Goal: Transaction & Acquisition: Purchase product/service

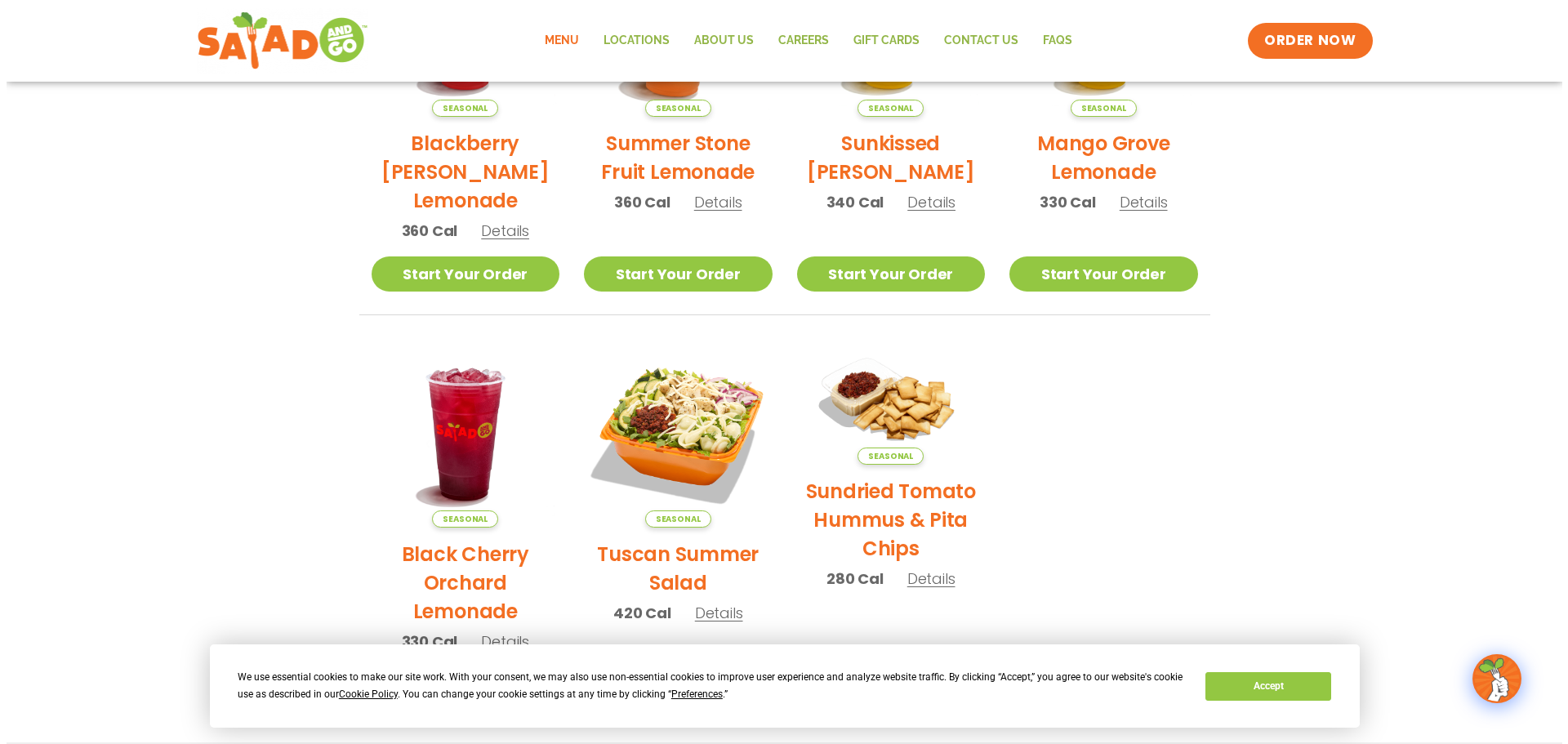
scroll to position [572, 0]
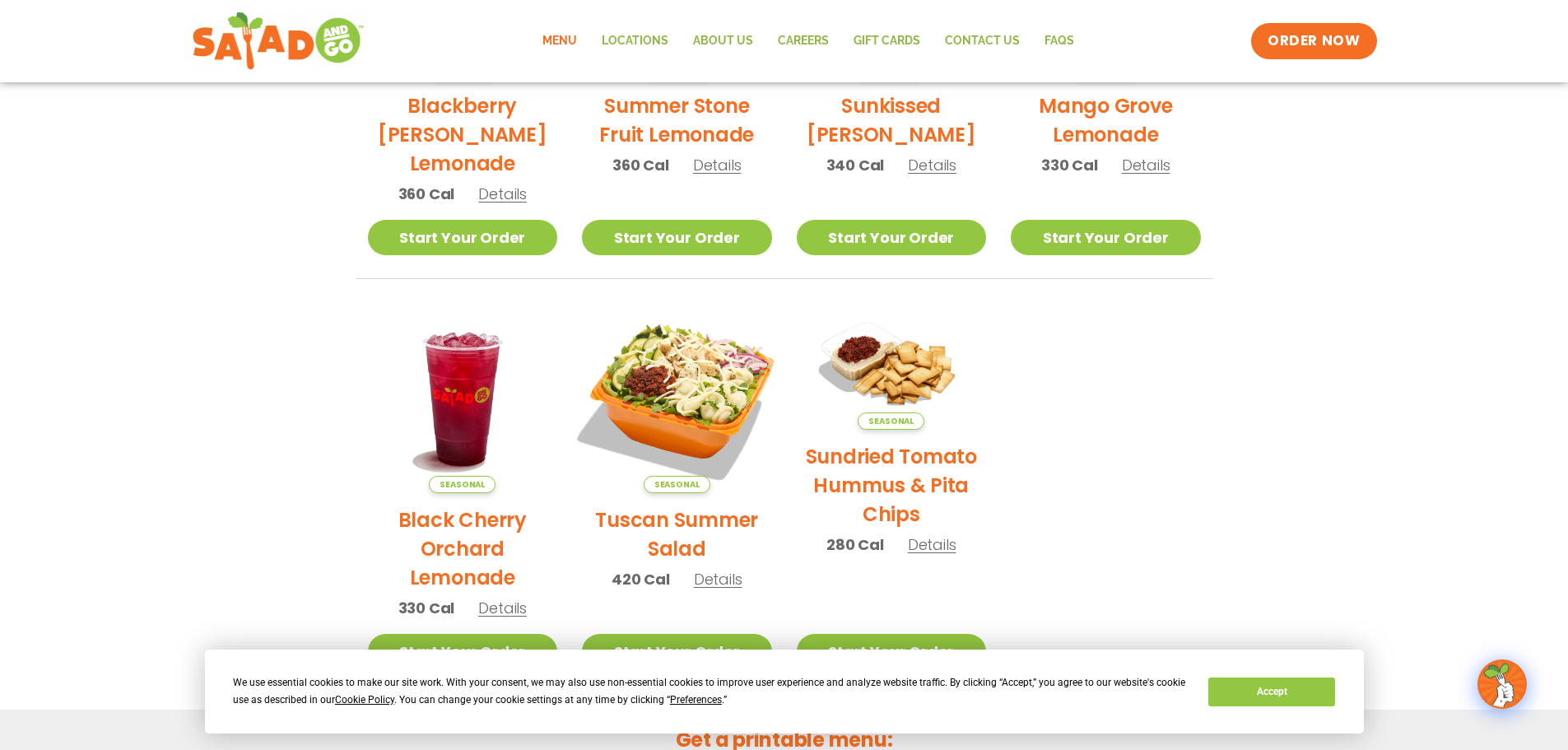
click at [676, 406] on img at bounding box center [677, 398] width 223 height 223
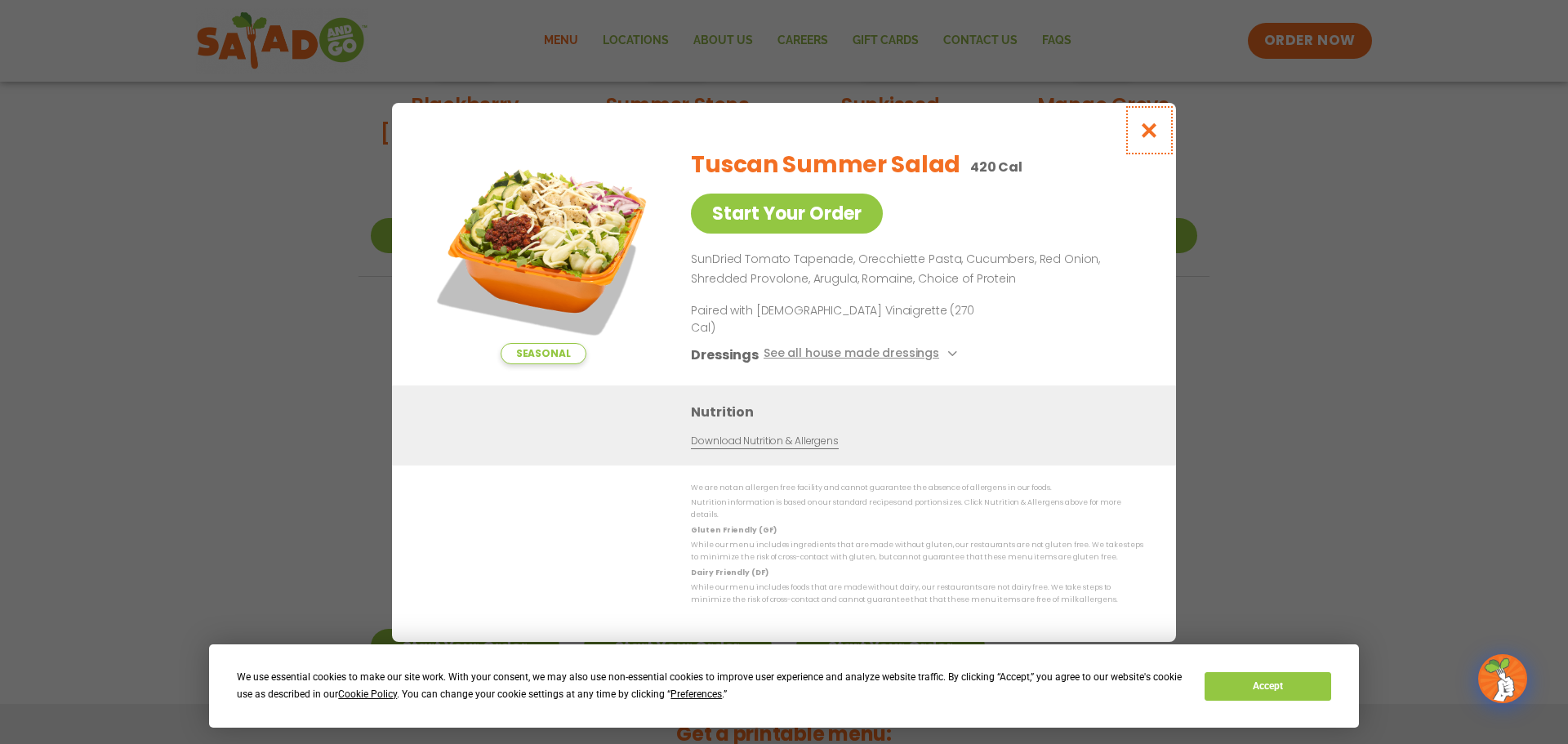
click at [1155, 139] on icon "Close modal" at bounding box center [1149, 130] width 20 height 17
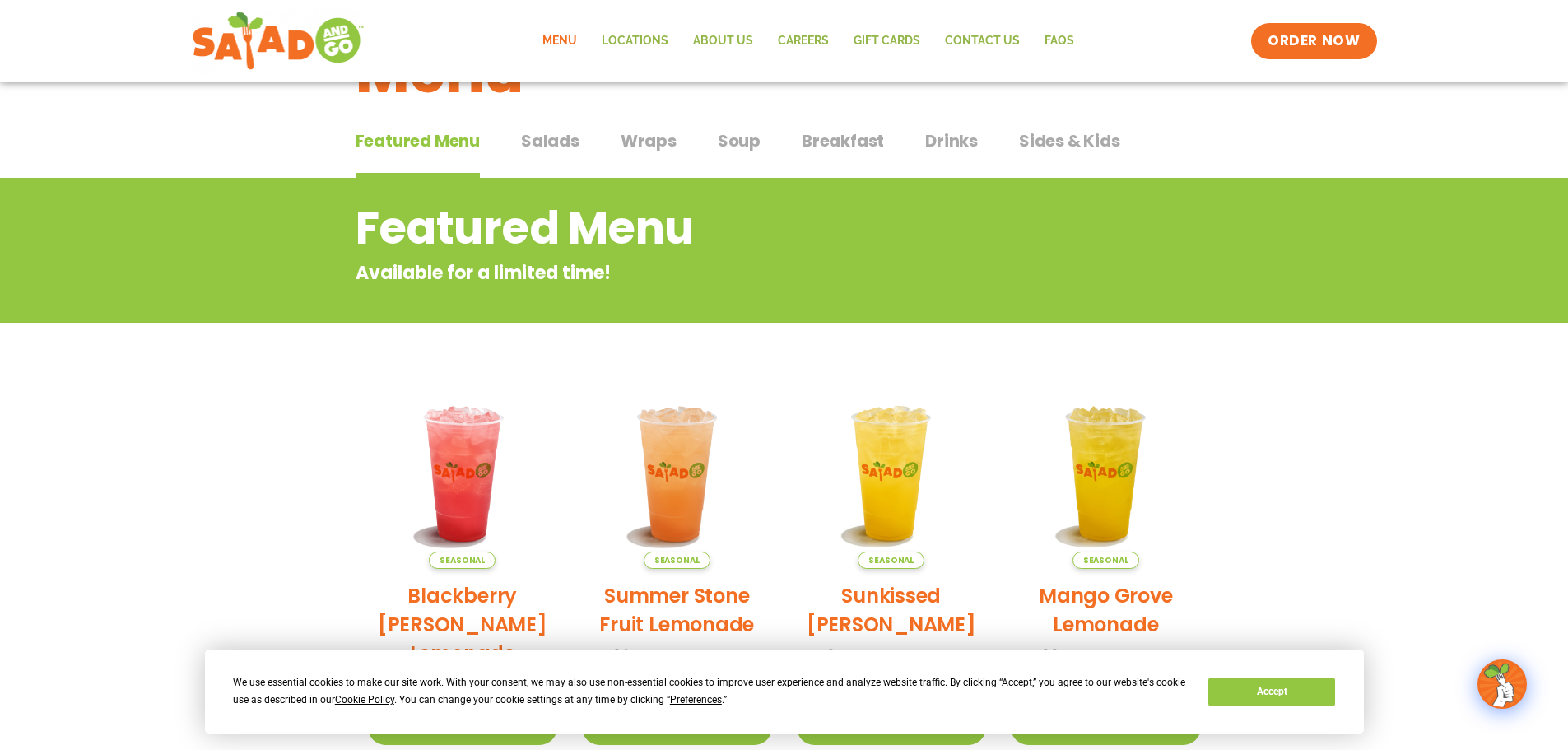
scroll to position [0, 0]
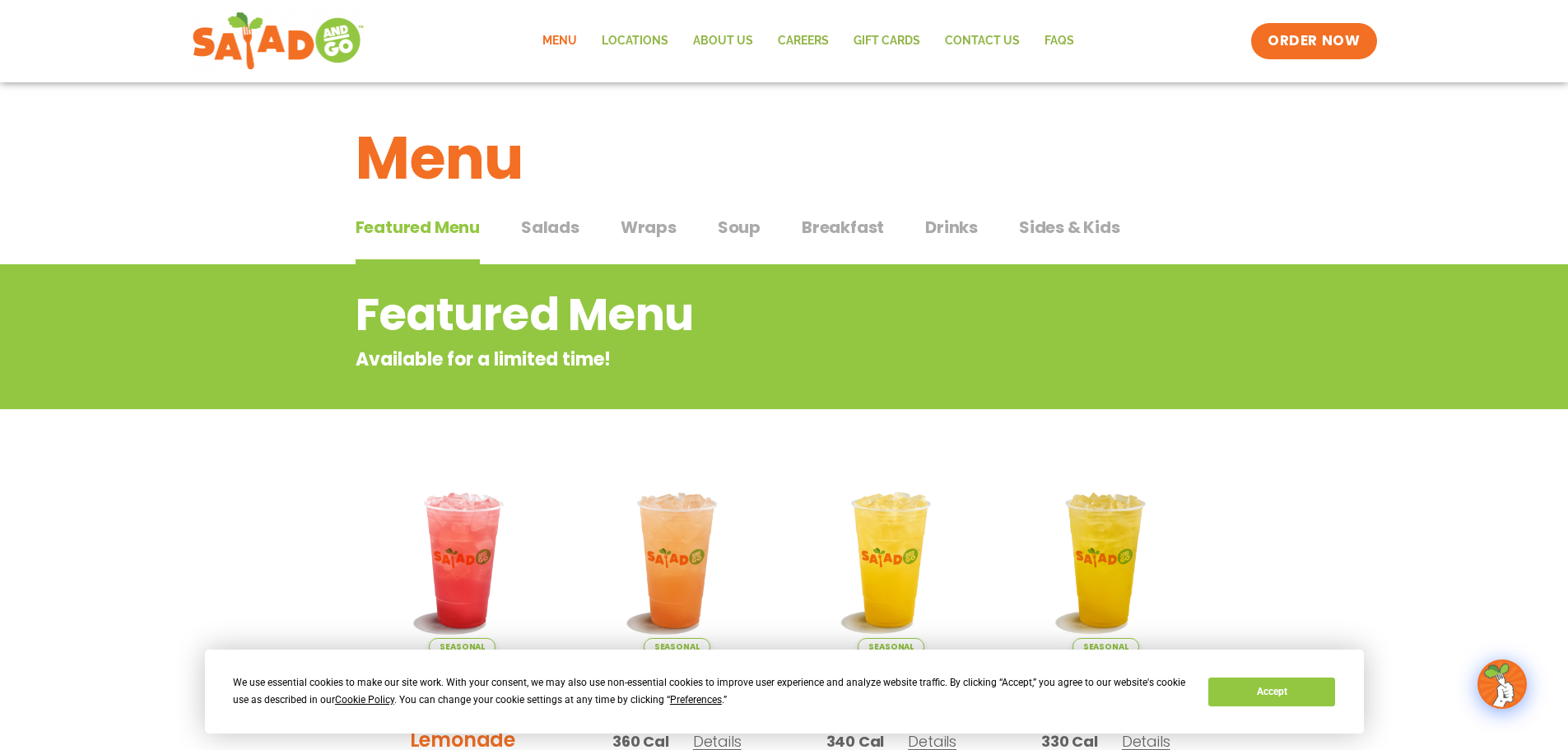
click at [737, 234] on span "Soup" at bounding box center [739, 227] width 43 height 25
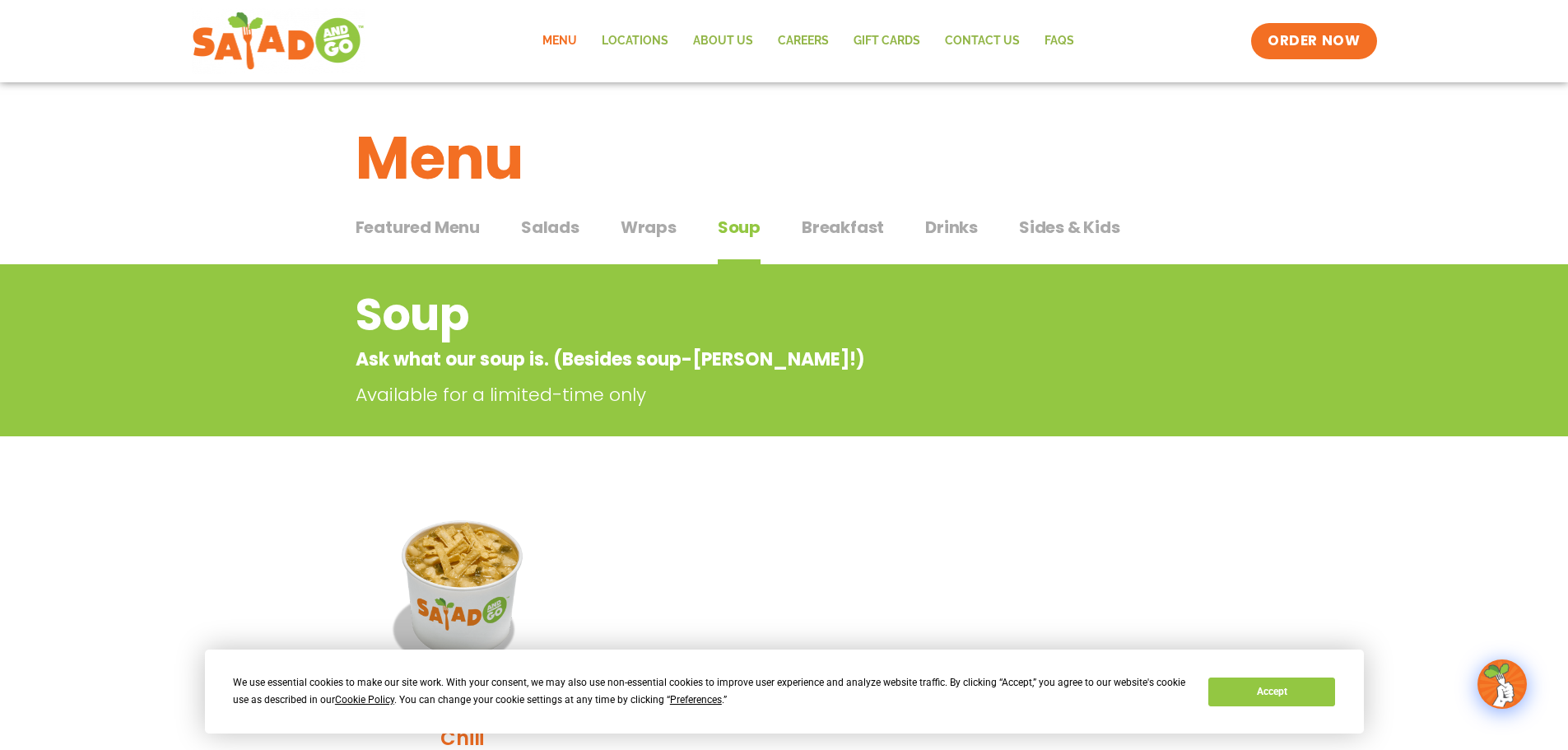
click at [577, 231] on span "Salads" at bounding box center [550, 227] width 58 height 25
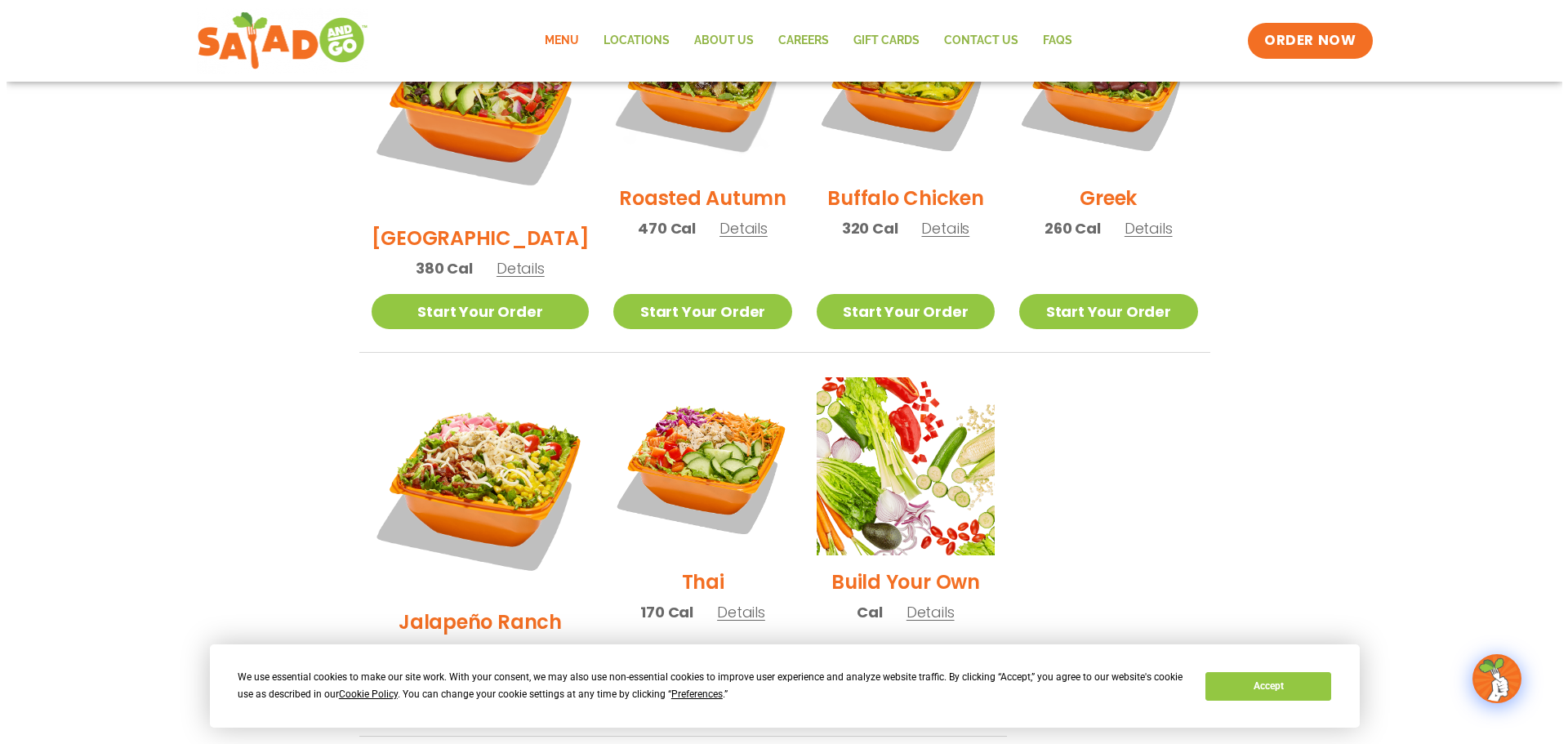
scroll to position [980, 0]
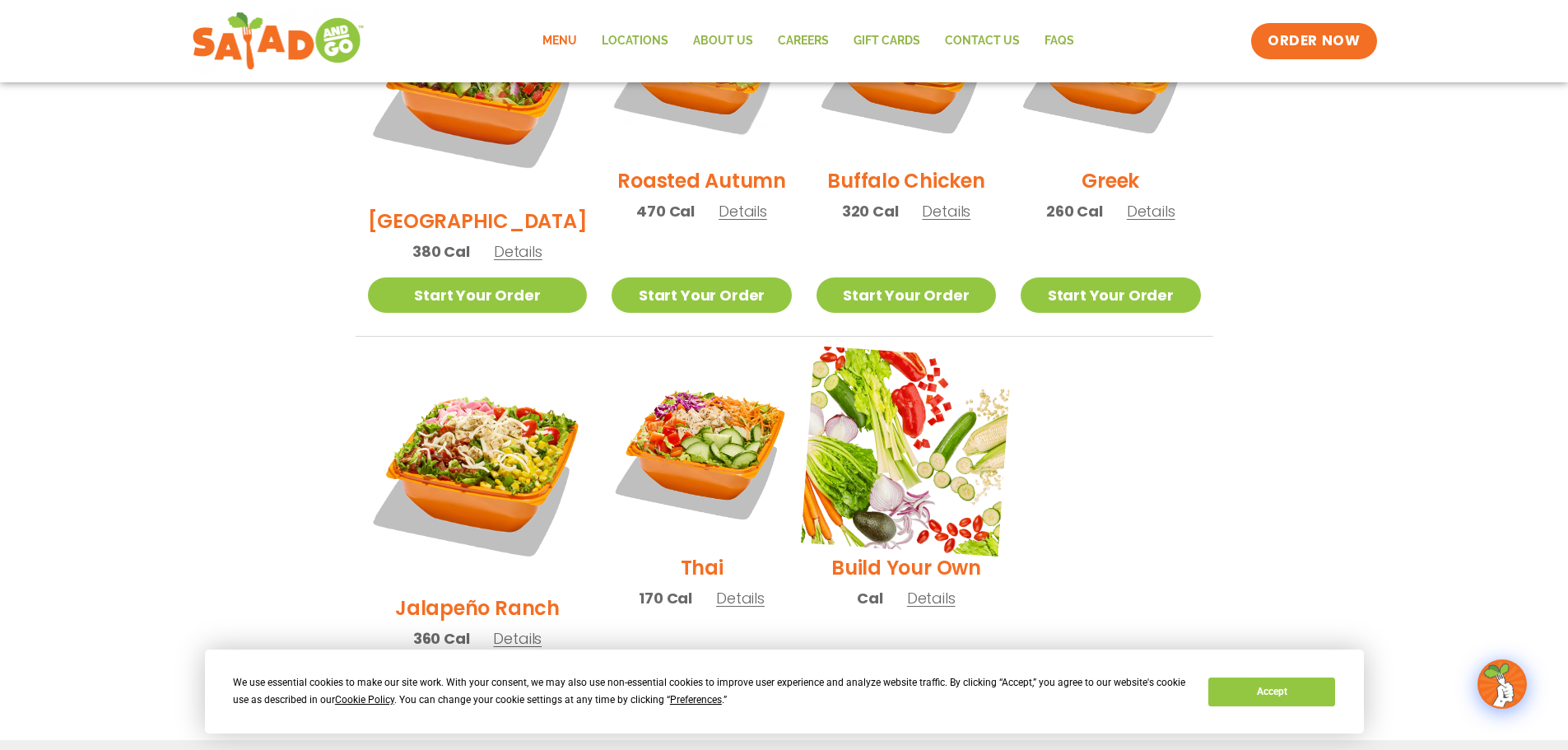
click at [880, 408] on img at bounding box center [906, 451] width 211 height 211
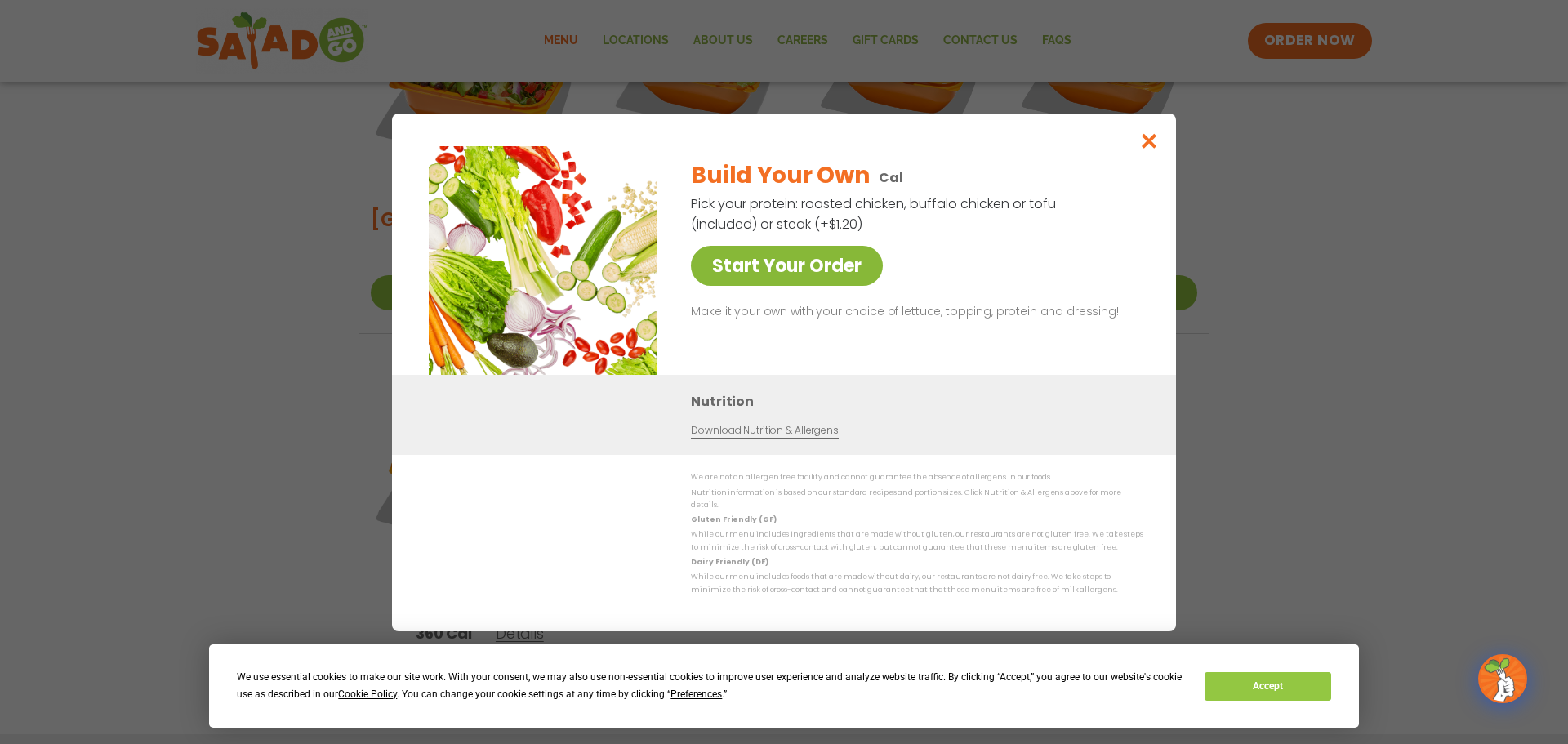
click at [807, 267] on link "Start Your Order" at bounding box center [786, 265] width 192 height 40
